Goal: Use online tool/utility: Utilize a website feature to perform a specific function

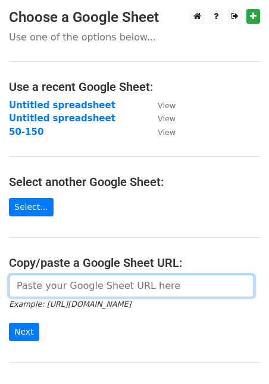
click at [67, 281] on input "url" at bounding box center [131, 286] width 245 height 23
paste input "[URL][DOMAIN_NAME]"
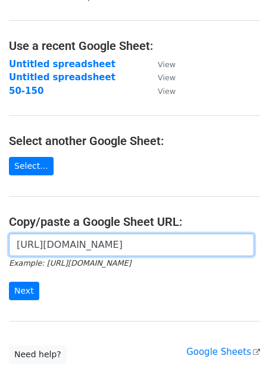
scroll to position [116, 0]
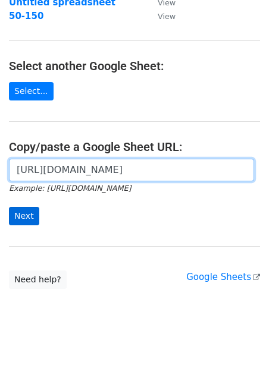
type input "[URL][DOMAIN_NAME]"
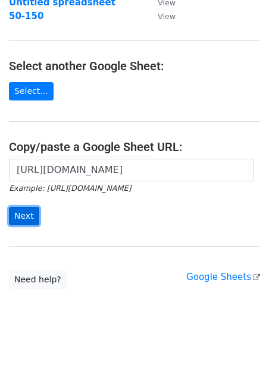
click at [33, 217] on input "Next" at bounding box center [24, 216] width 30 height 18
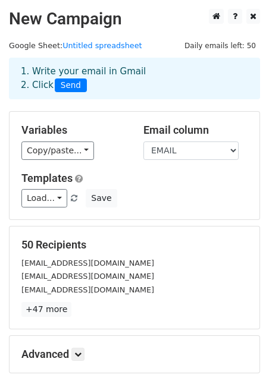
scroll to position [125, 0]
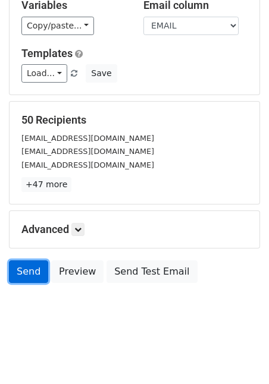
click at [32, 267] on link "Send" at bounding box center [28, 272] width 39 height 23
